Goal: Task Accomplishment & Management: Use online tool/utility

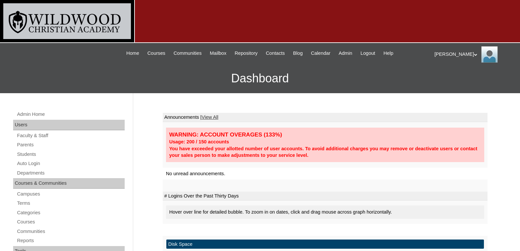
click at [32, 163] on link "Auto Login" at bounding box center [70, 164] width 108 height 8
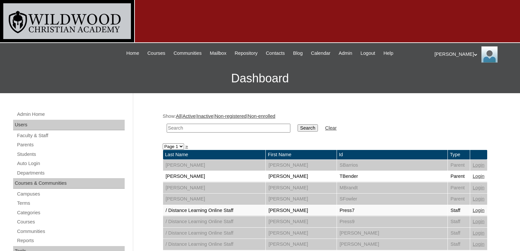
click at [185, 126] on input "text" at bounding box center [229, 128] width 124 height 9
type input "mary"
click at [298, 124] on input "Search" at bounding box center [308, 127] width 20 height 7
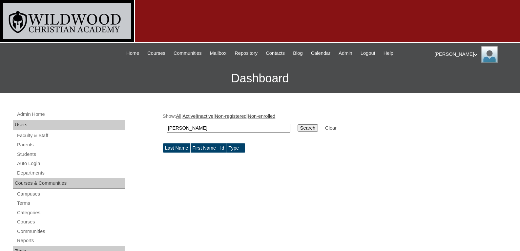
click at [184, 126] on input "mary" at bounding box center [229, 128] width 124 height 9
type input "mars"
click at [298, 124] on input "Search" at bounding box center [308, 127] width 20 height 7
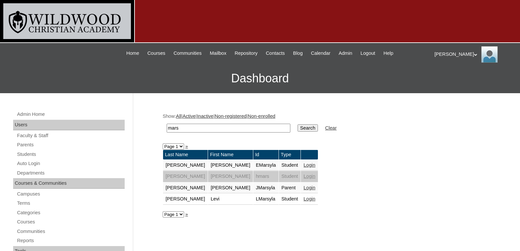
click at [304, 199] on link "Login" at bounding box center [310, 198] width 12 height 5
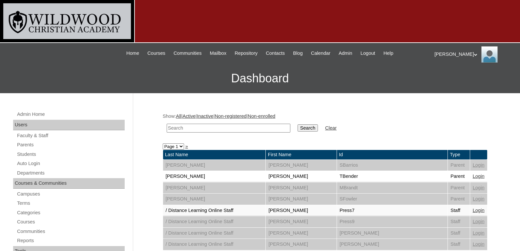
click at [200, 127] on input "text" at bounding box center [229, 128] width 124 height 9
type input "mar"
click at [298, 129] on input "Search" at bounding box center [308, 127] width 20 height 7
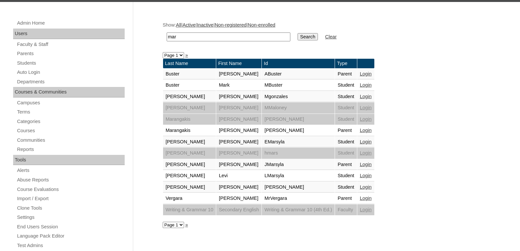
scroll to position [92, 0]
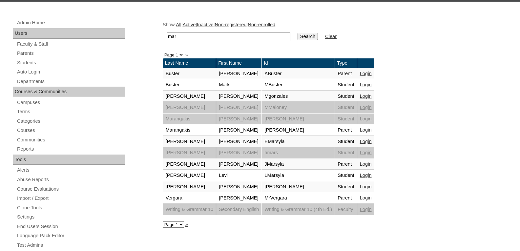
click at [372, 166] on link "Login" at bounding box center [366, 164] width 12 height 5
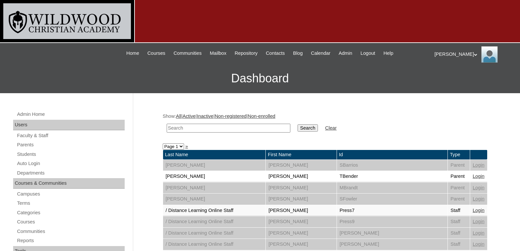
click at [206, 126] on input "text" at bounding box center [229, 128] width 124 height 9
type input "[PERSON_NAME]"
click at [298, 124] on input "Search" at bounding box center [308, 127] width 20 height 7
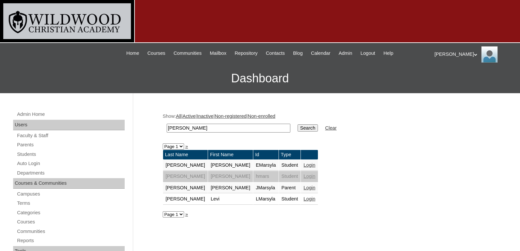
click at [304, 200] on link "Login" at bounding box center [310, 198] width 12 height 5
